Goal: Information Seeking & Learning: Learn about a topic

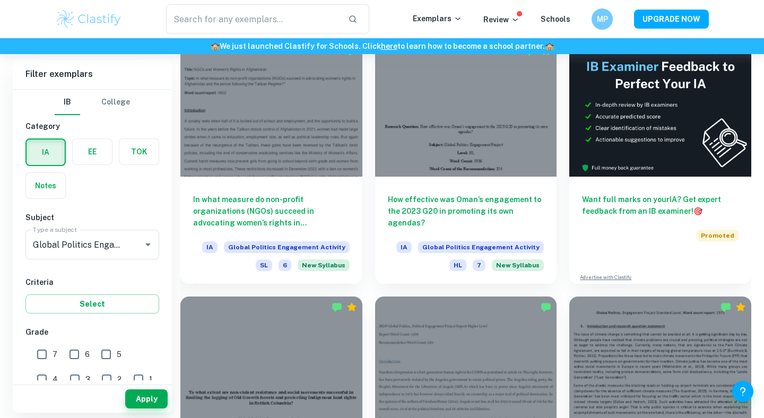
scroll to position [355, 0]
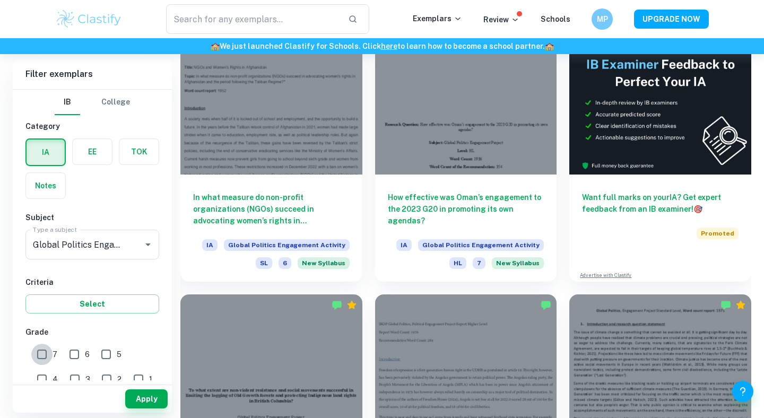
click at [40, 359] on input "7" at bounding box center [41, 354] width 21 height 21
checkbox input "true"
click at [145, 396] on button "Apply" at bounding box center [146, 399] width 42 height 19
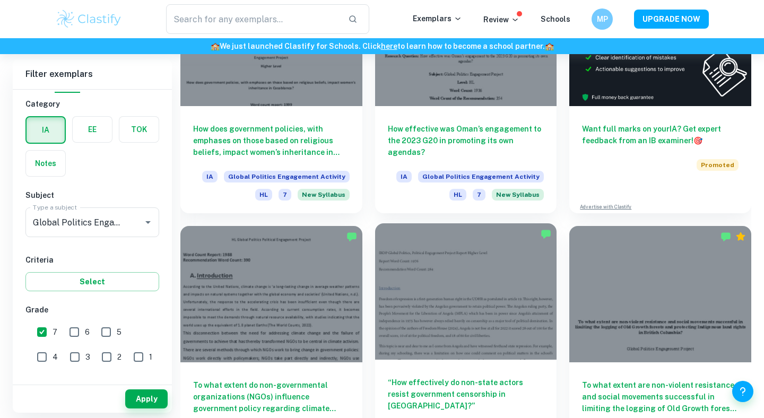
scroll to position [535, 0]
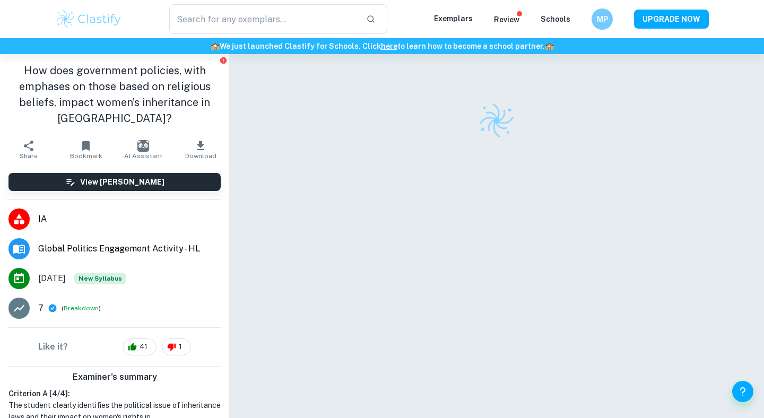
checkbox input "true"
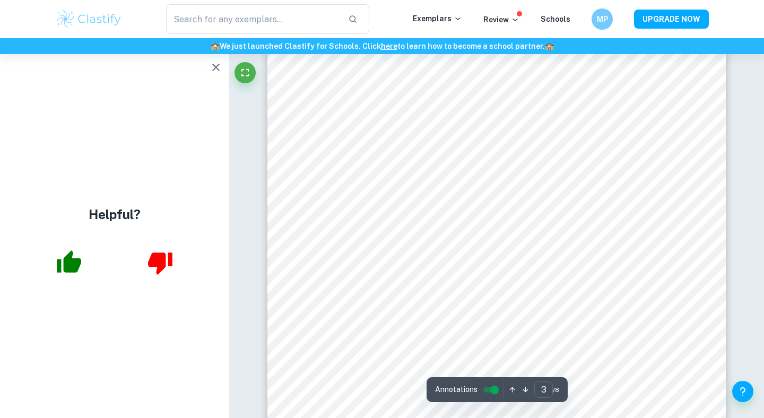
scroll to position [592, 0]
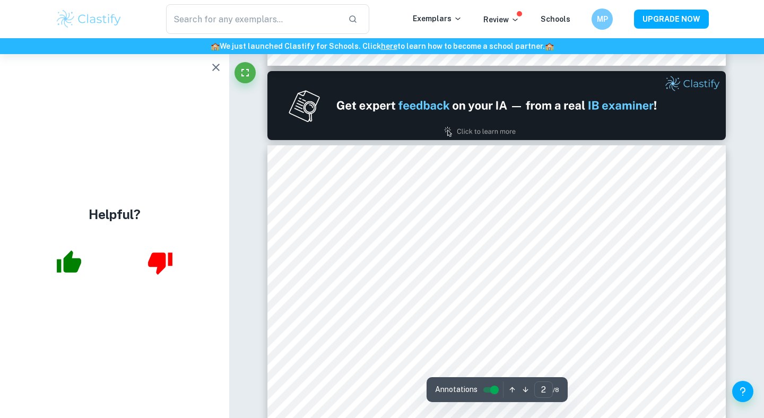
type input "1"
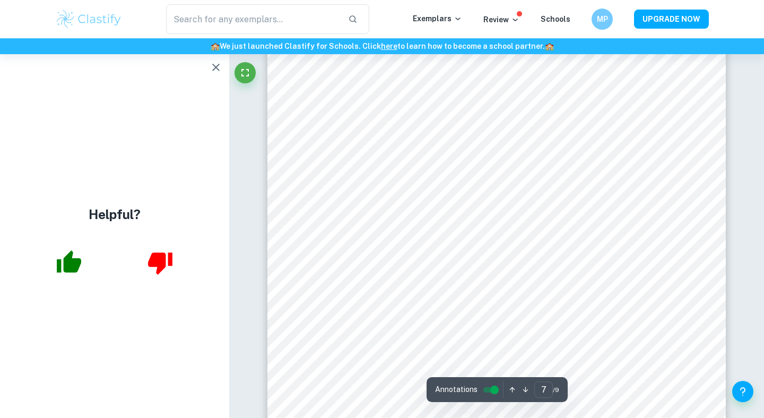
scroll to position [4119, 0]
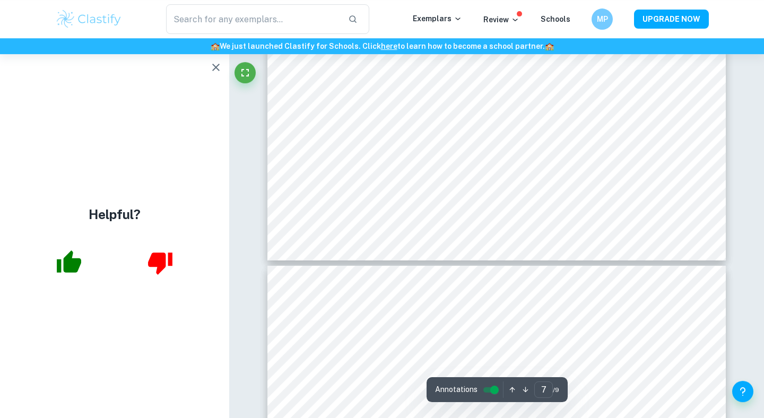
type input "6"
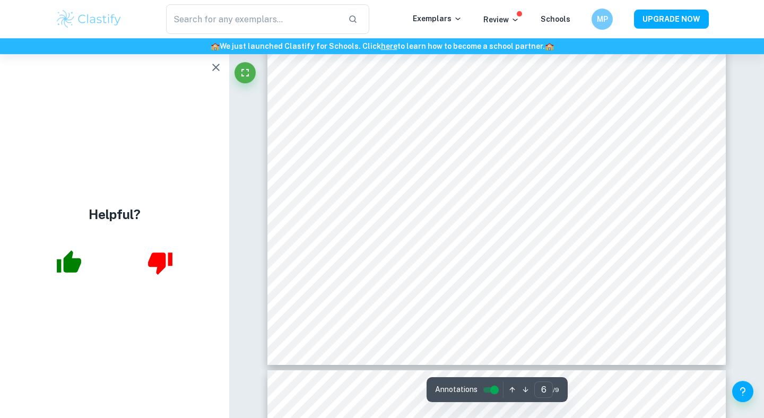
scroll to position [3699, 0]
